Goal: Check status: Check status

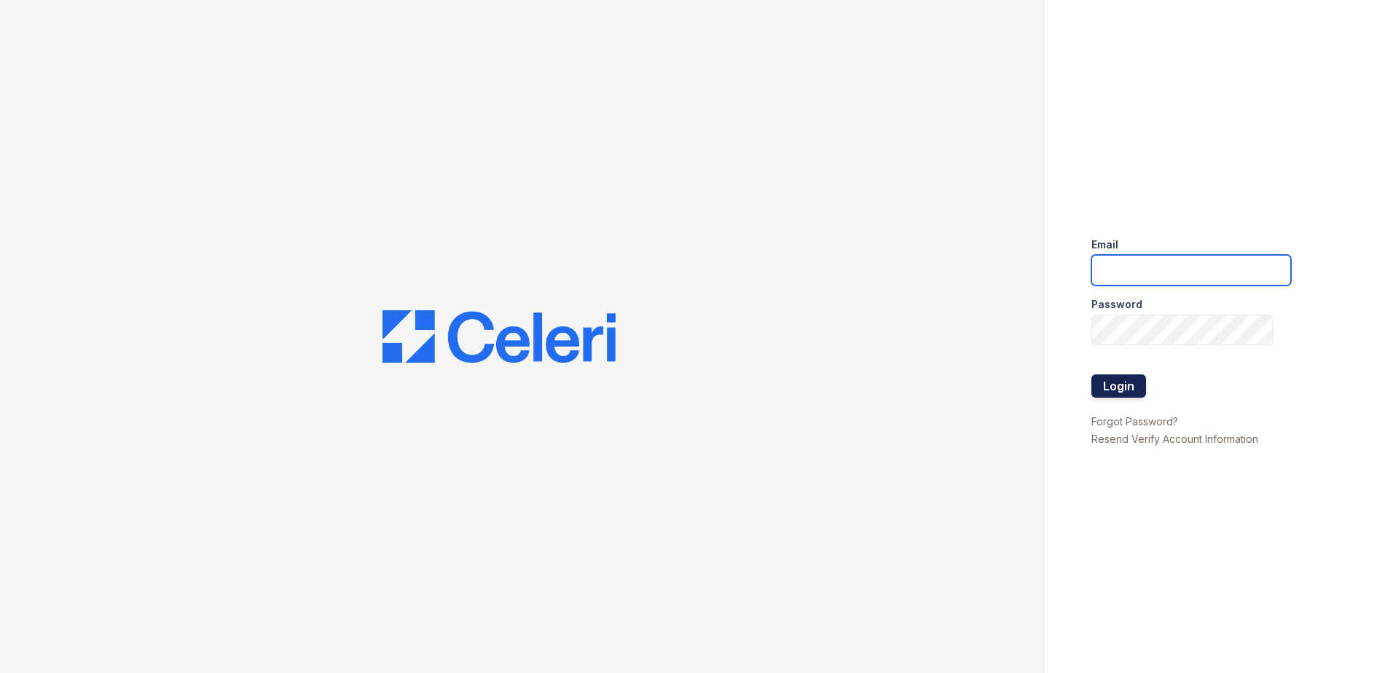
type input "csmith@trinity-pm.com"
click at [1126, 391] on button "Login" at bounding box center [1119, 386] width 55 height 23
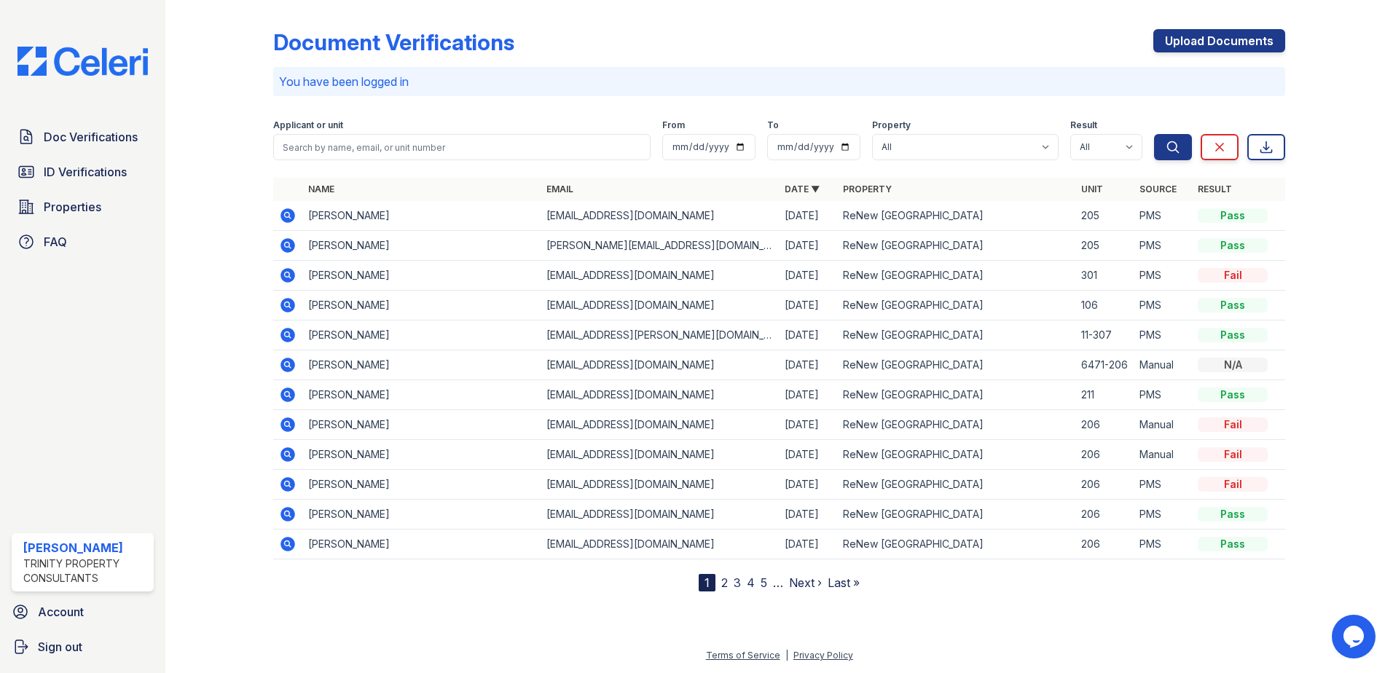
click at [723, 584] on link "2" at bounding box center [724, 583] width 7 height 15
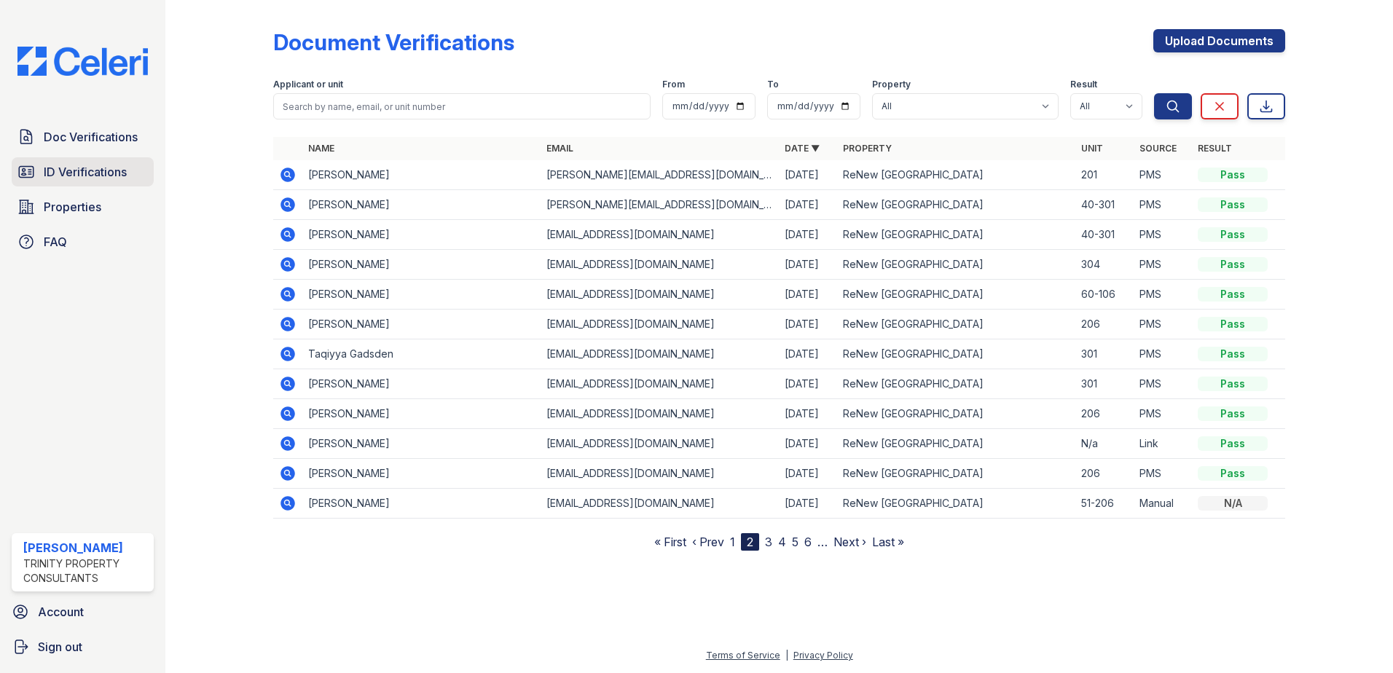
click at [99, 177] on span "ID Verifications" at bounding box center [85, 171] width 83 height 17
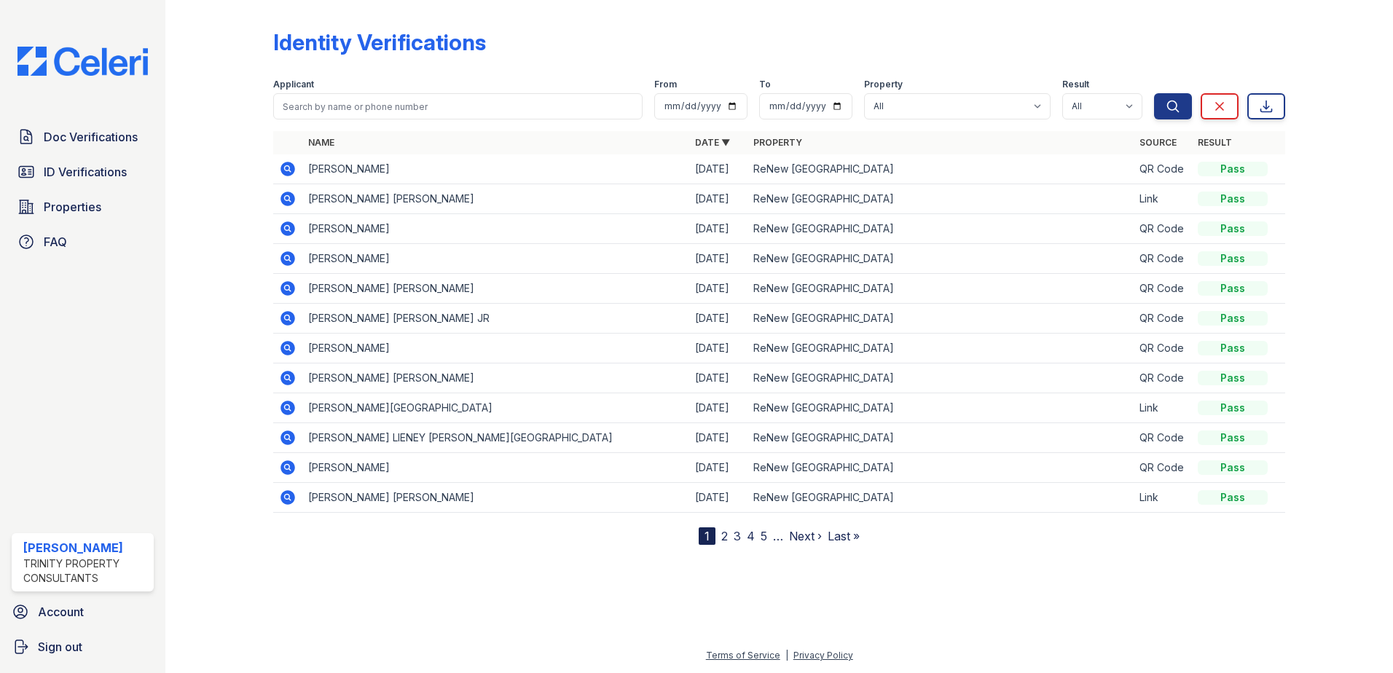
click at [724, 533] on link "2" at bounding box center [724, 536] width 7 height 15
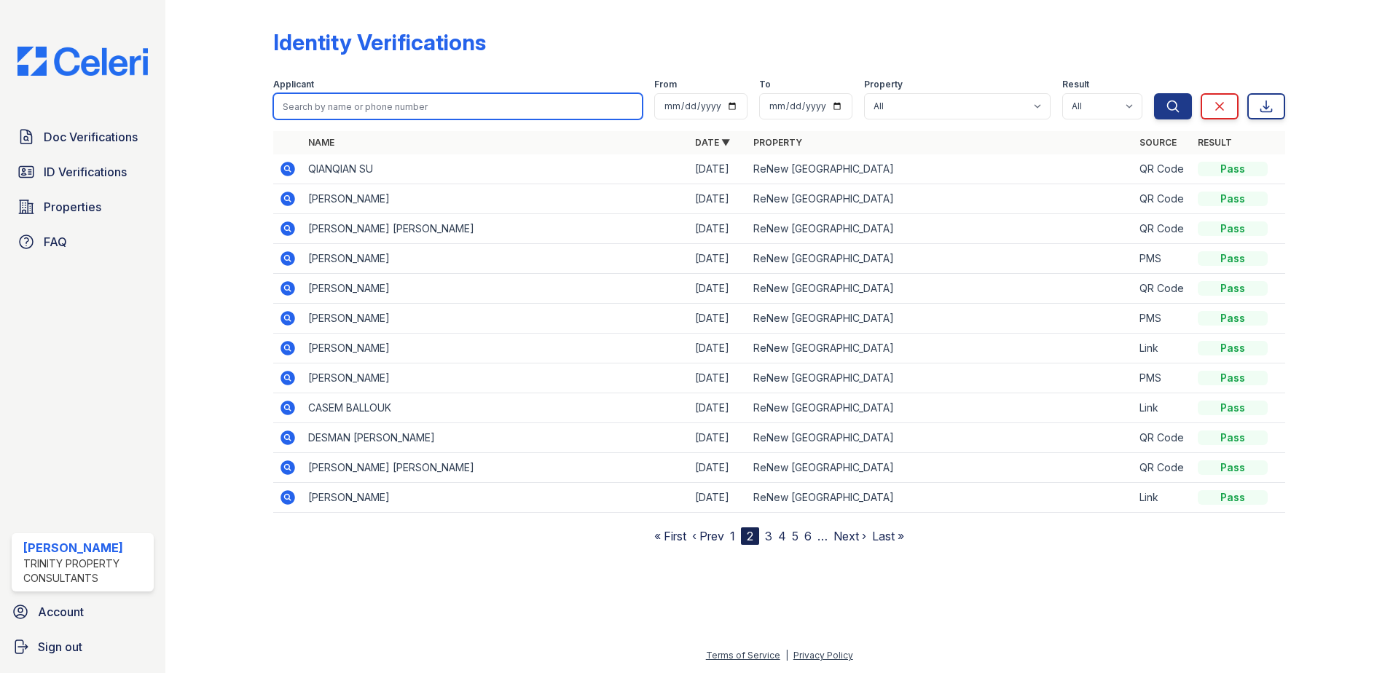
click at [383, 105] on input "search" at bounding box center [457, 106] width 369 height 26
type input "jonah"
click at [1154, 93] on button "Search" at bounding box center [1173, 106] width 38 height 26
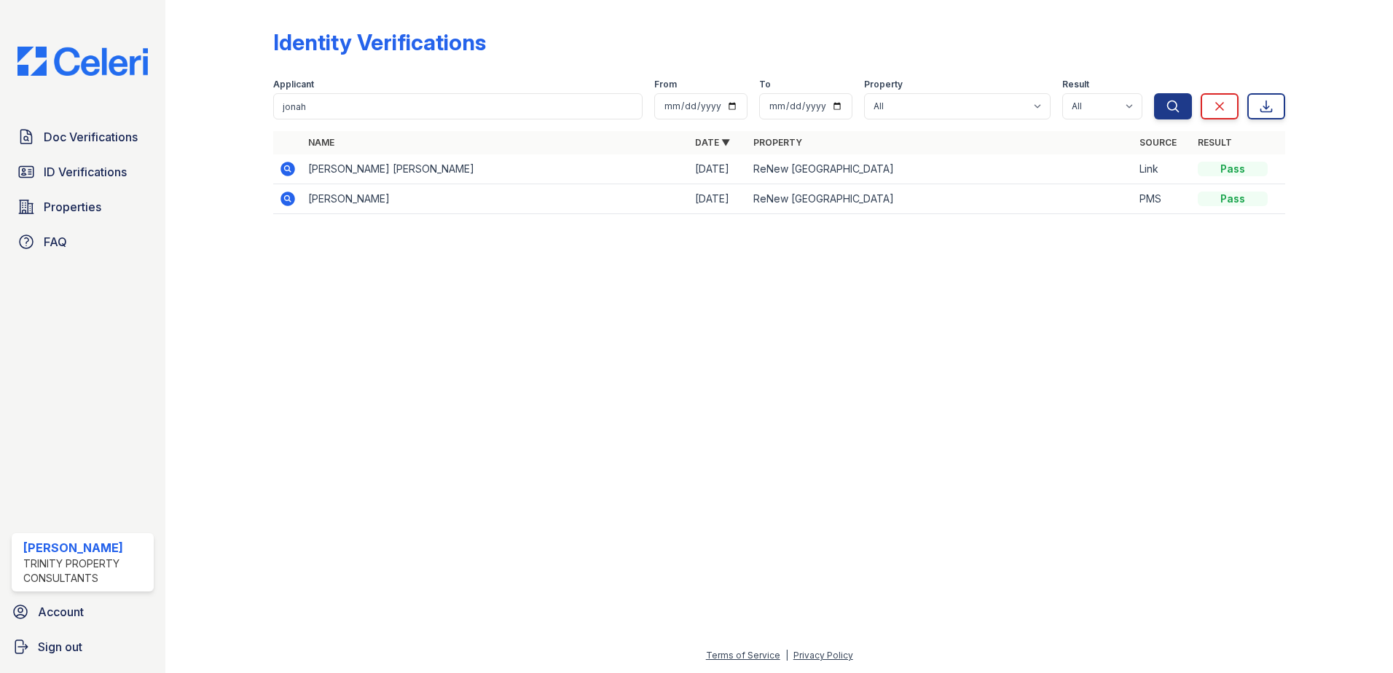
click at [288, 168] on icon at bounding box center [287, 168] width 4 height 4
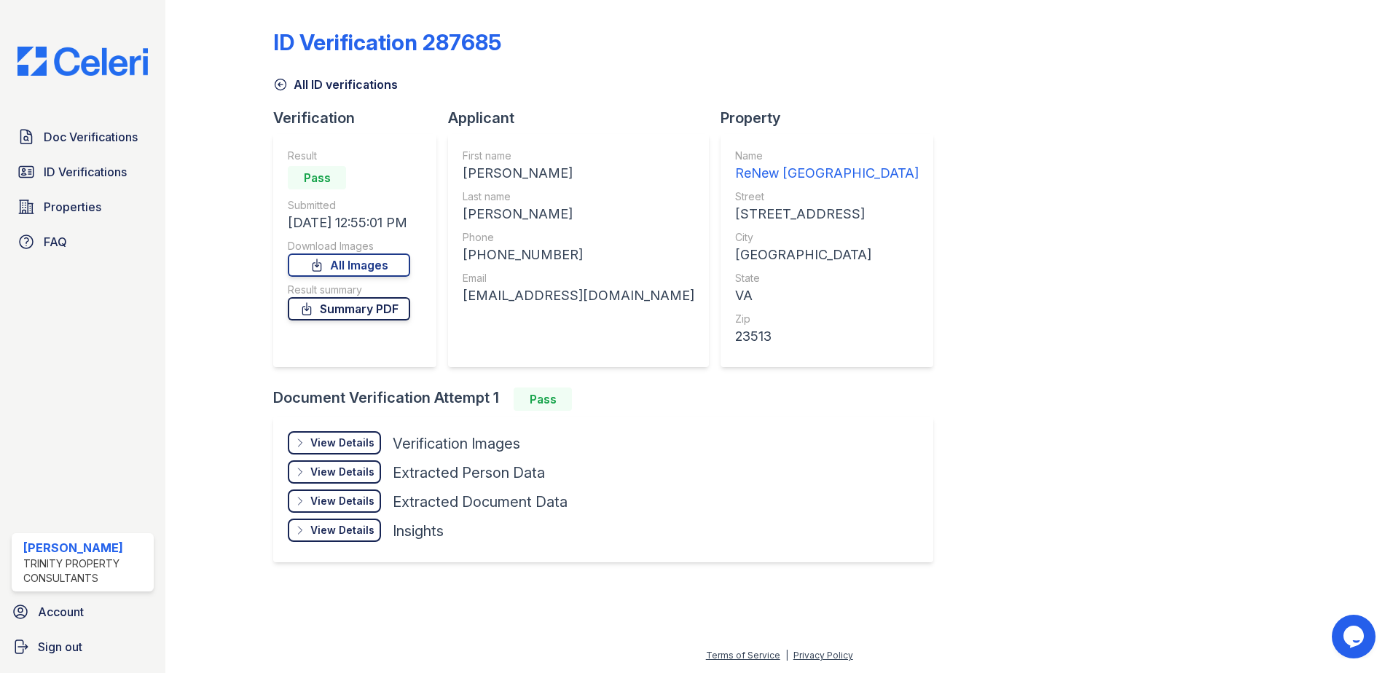
click at [380, 312] on link "Summary PDF" at bounding box center [349, 308] width 122 height 23
